Goal: Transaction & Acquisition: Purchase product/service

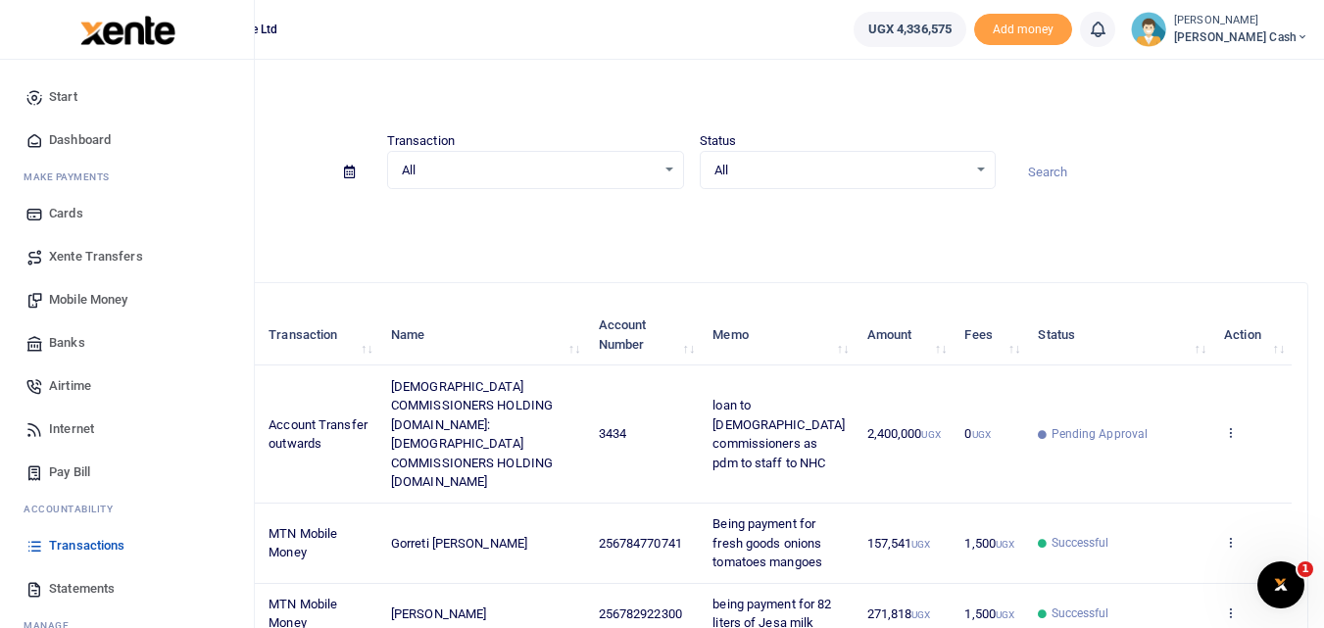
click at [98, 297] on span "Mobile Money" at bounding box center [88, 300] width 78 height 20
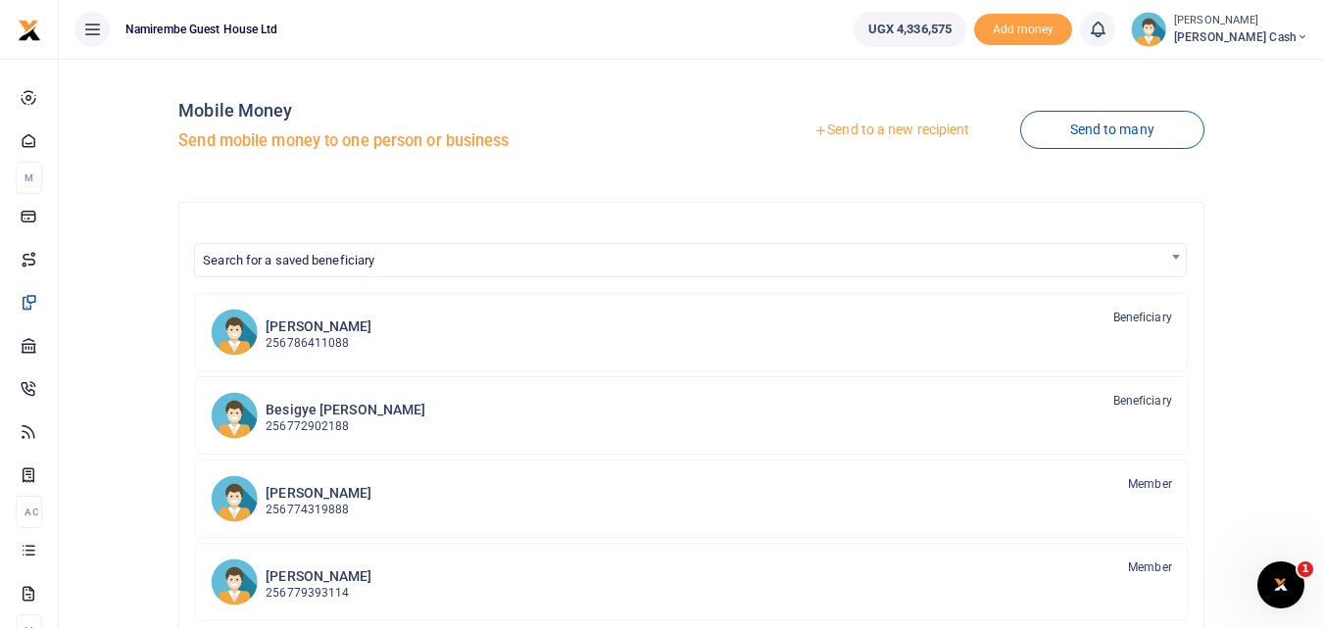
click at [907, 129] on link "Send to a new recipient" at bounding box center [891, 130] width 256 height 35
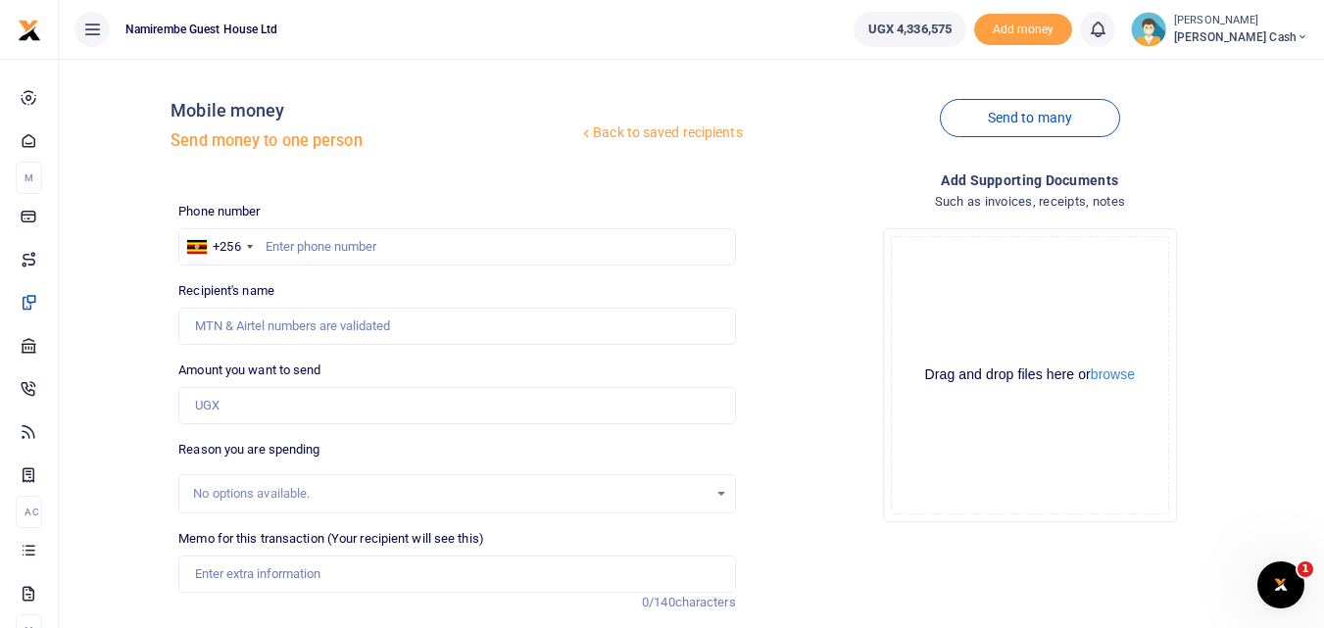
click at [724, 135] on link "Back to saved recipients" at bounding box center [661, 133] width 166 height 35
